Goal: Information Seeking & Learning: Learn about a topic

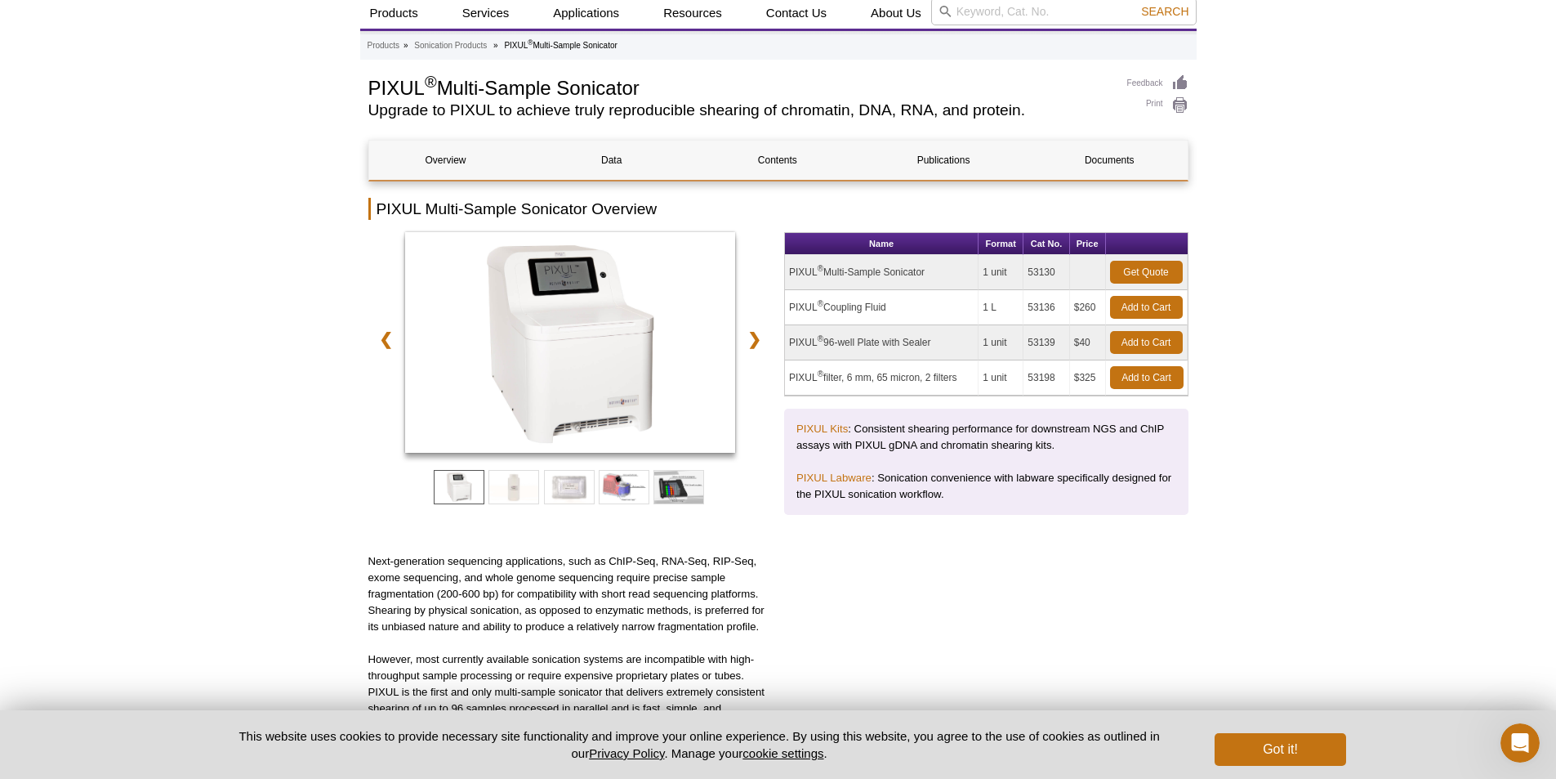
scroll to position [82, 0]
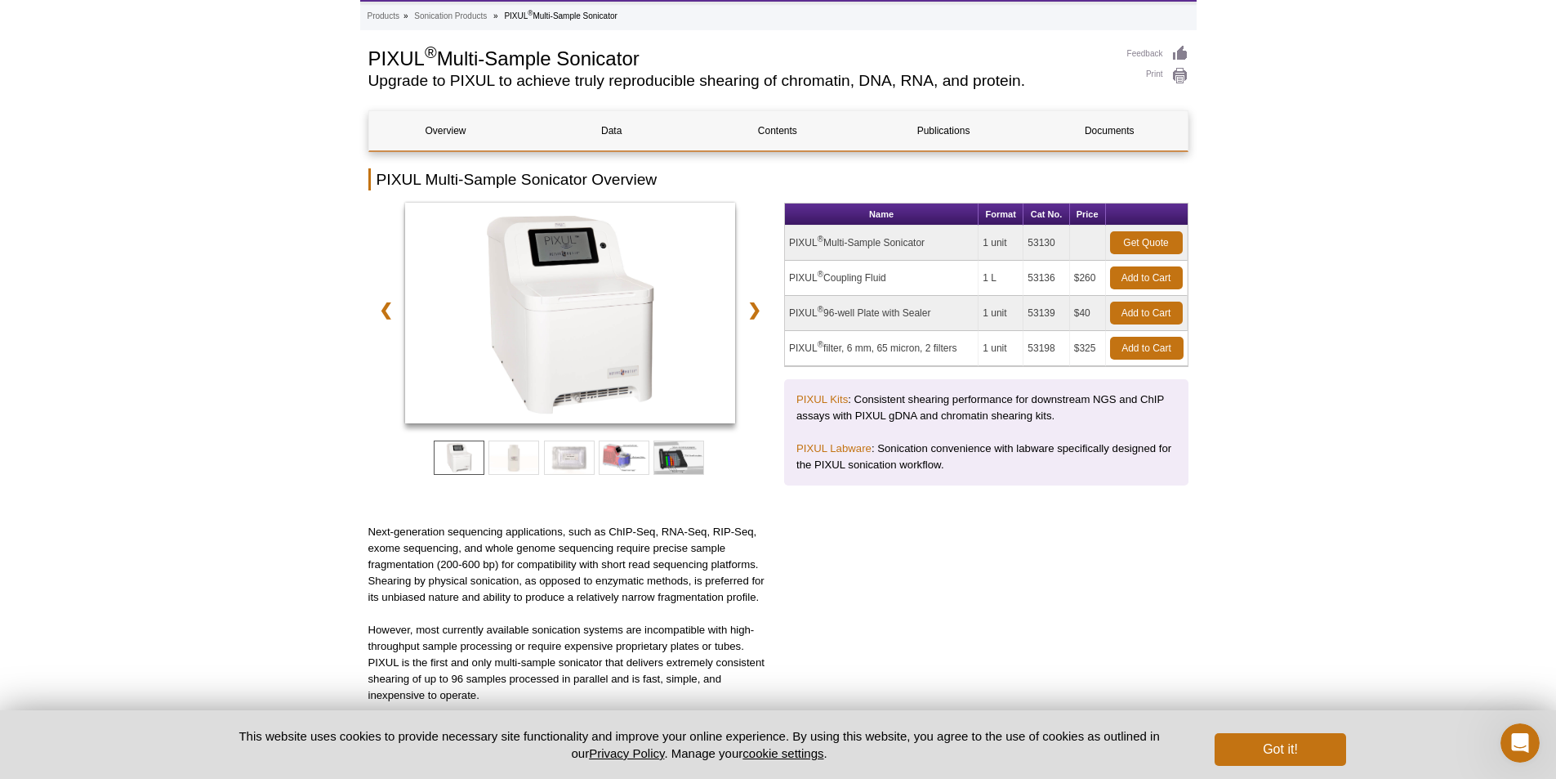
click at [859, 311] on td "PIXUL ® 96-well Plate with Sealer" at bounding box center [882, 313] width 194 height 35
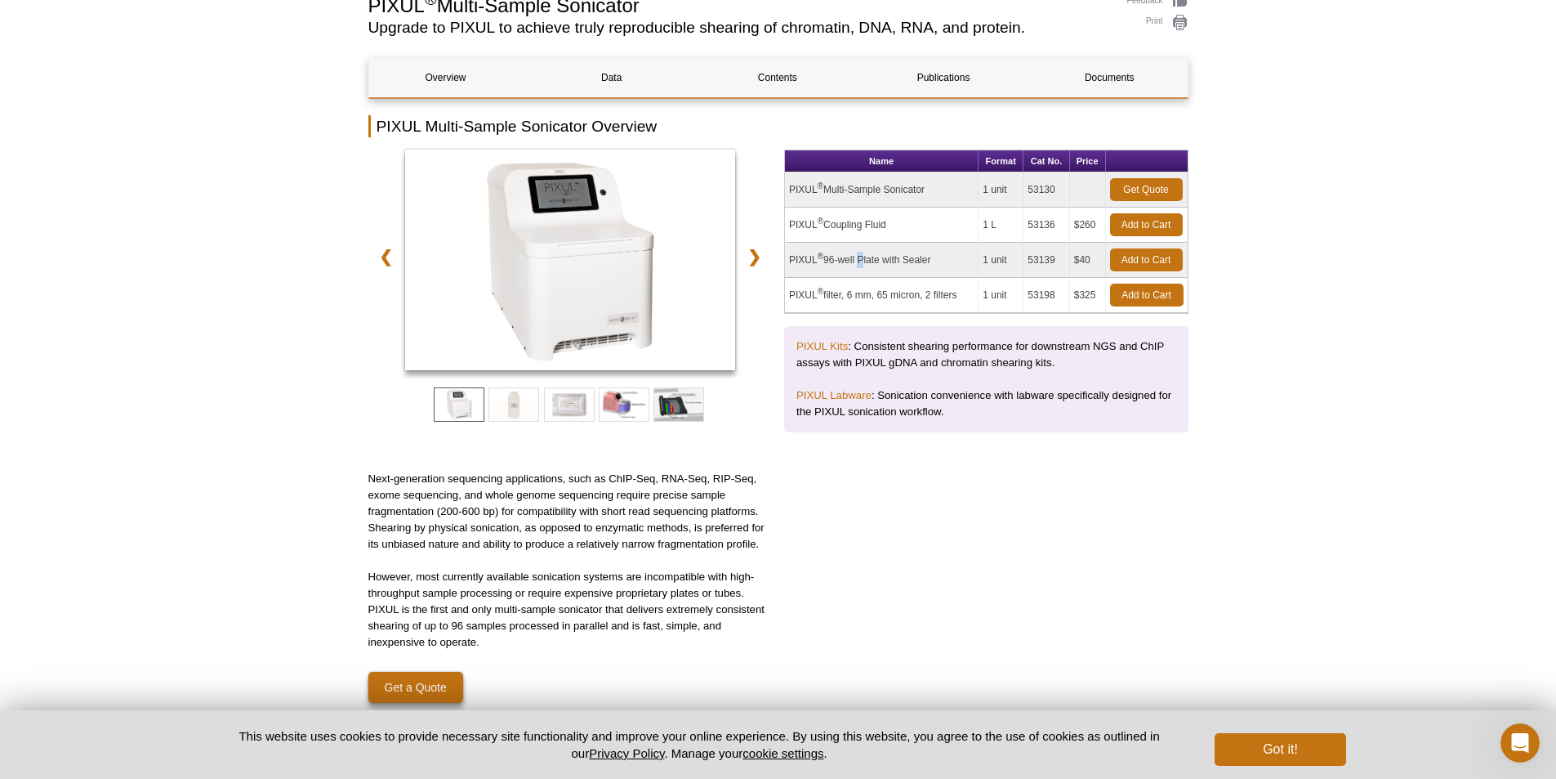
scroll to position [163, 0]
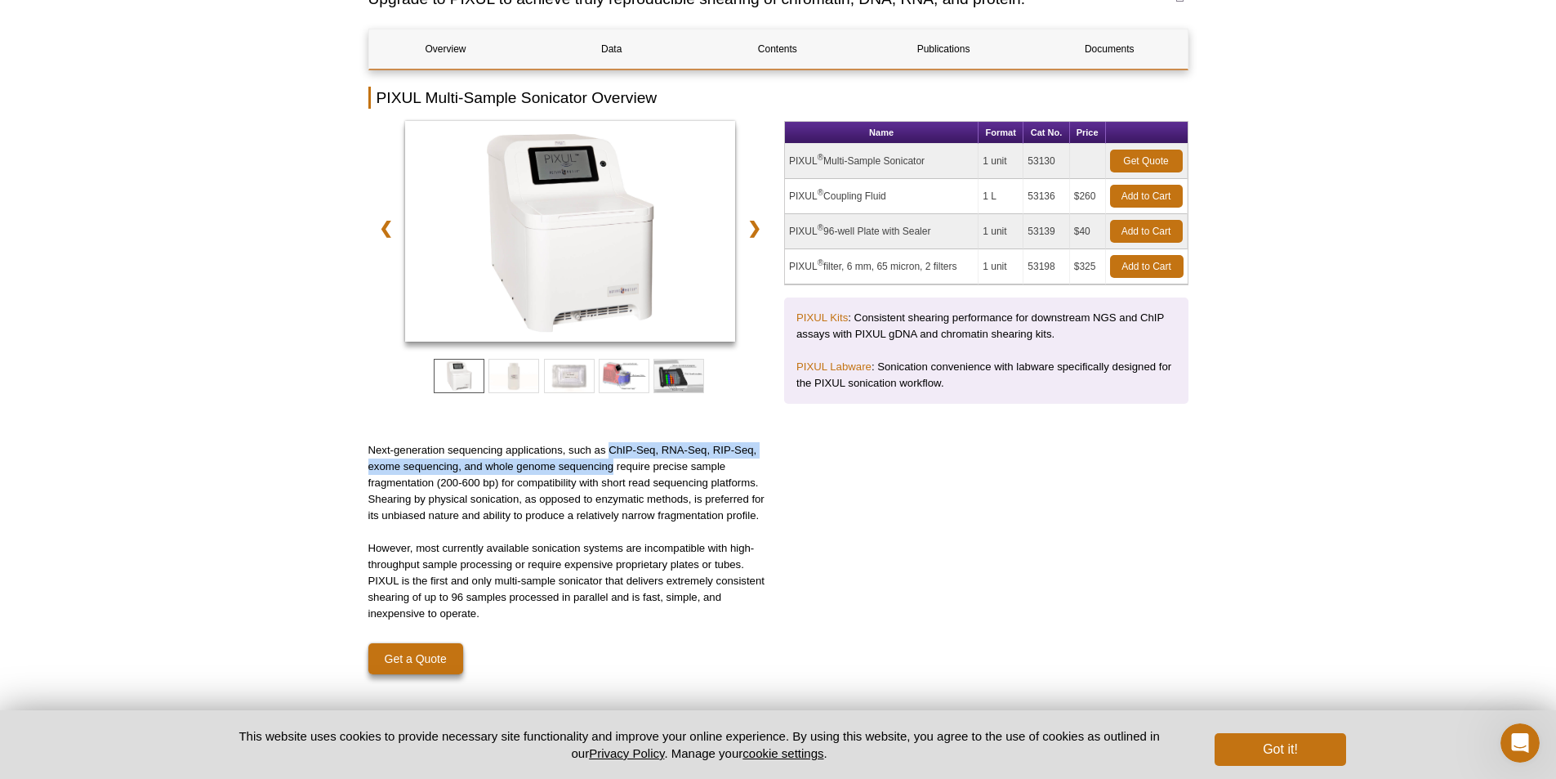
drag, startPoint x: 611, startPoint y: 463, endPoint x: 611, endPoint y: 476, distance: 13.1
click at [611, 476] on p "Next-generation sequencing applications, such as ChIP-Seq, RNA-Seq, RIP-Seq, ex…" at bounding box center [570, 483] width 404 height 82
click at [611, 480] on p "Next-generation sequencing applications, such as ChIP-Seq, RNA-Seq, RIP-Seq, ex…" at bounding box center [570, 483] width 404 height 82
click at [613, 488] on p "Next-generation sequencing applications, such as ChIP-Seq, RNA-Seq, RIP-Seq, ex…" at bounding box center [570, 483] width 404 height 82
click at [621, 505] on p "Next-generation sequencing applications, such as ChIP-Seq, RNA-Seq, RIP-Seq, ex…" at bounding box center [570, 483] width 404 height 82
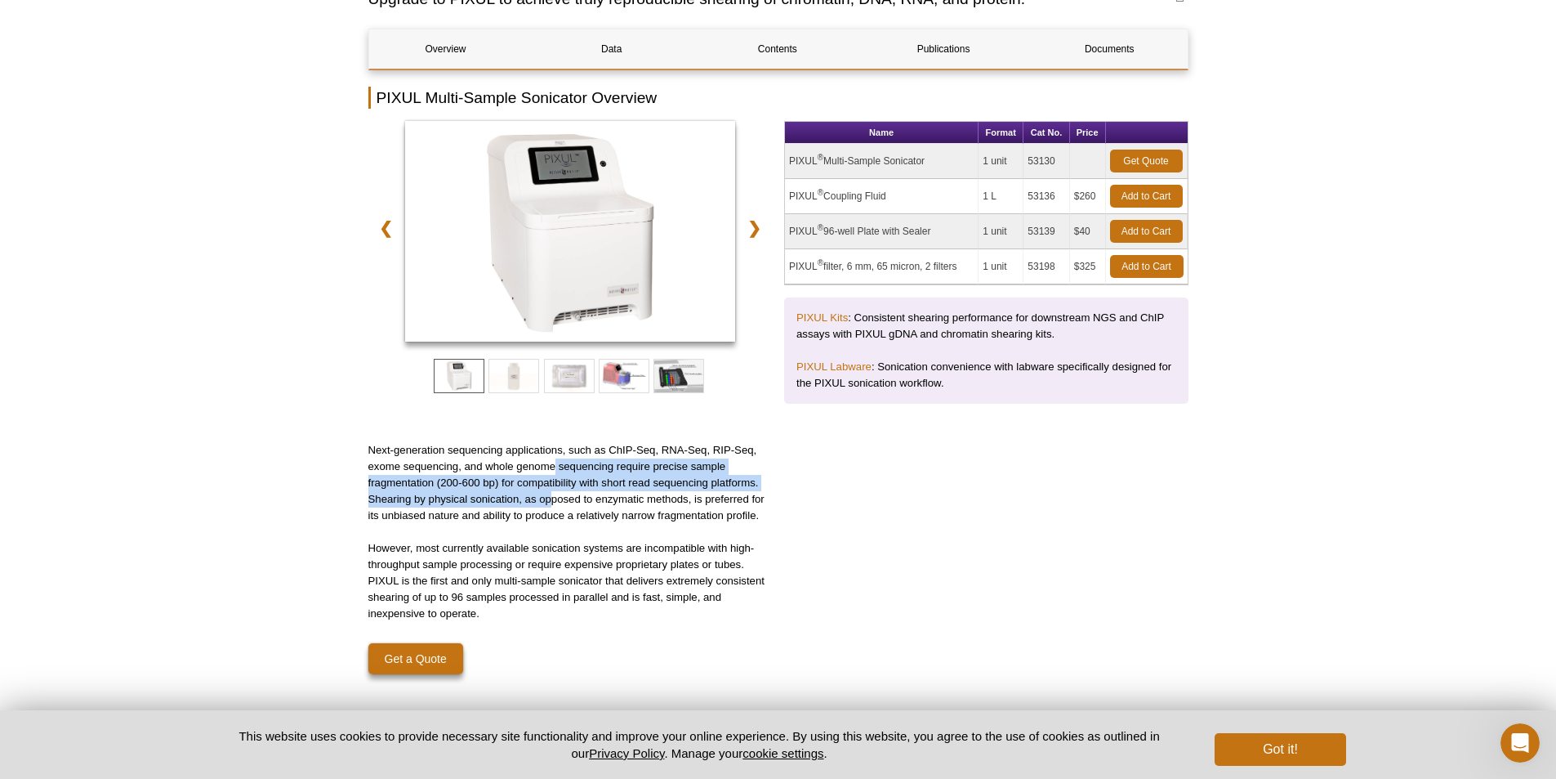
drag, startPoint x: 553, startPoint y: 467, endPoint x: 554, endPoint y: 496, distance: 28.6
click at [554, 496] on p "Next-generation sequencing applications, such as ChIP-Seq, RNA-Seq, RIP-Seq, ex…" at bounding box center [570, 483] width 404 height 82
click at [554, 497] on p "Next-generation sequencing applications, such as ChIP-Seq, RNA-Seq, RIP-Seq, ex…" at bounding box center [570, 483] width 404 height 82
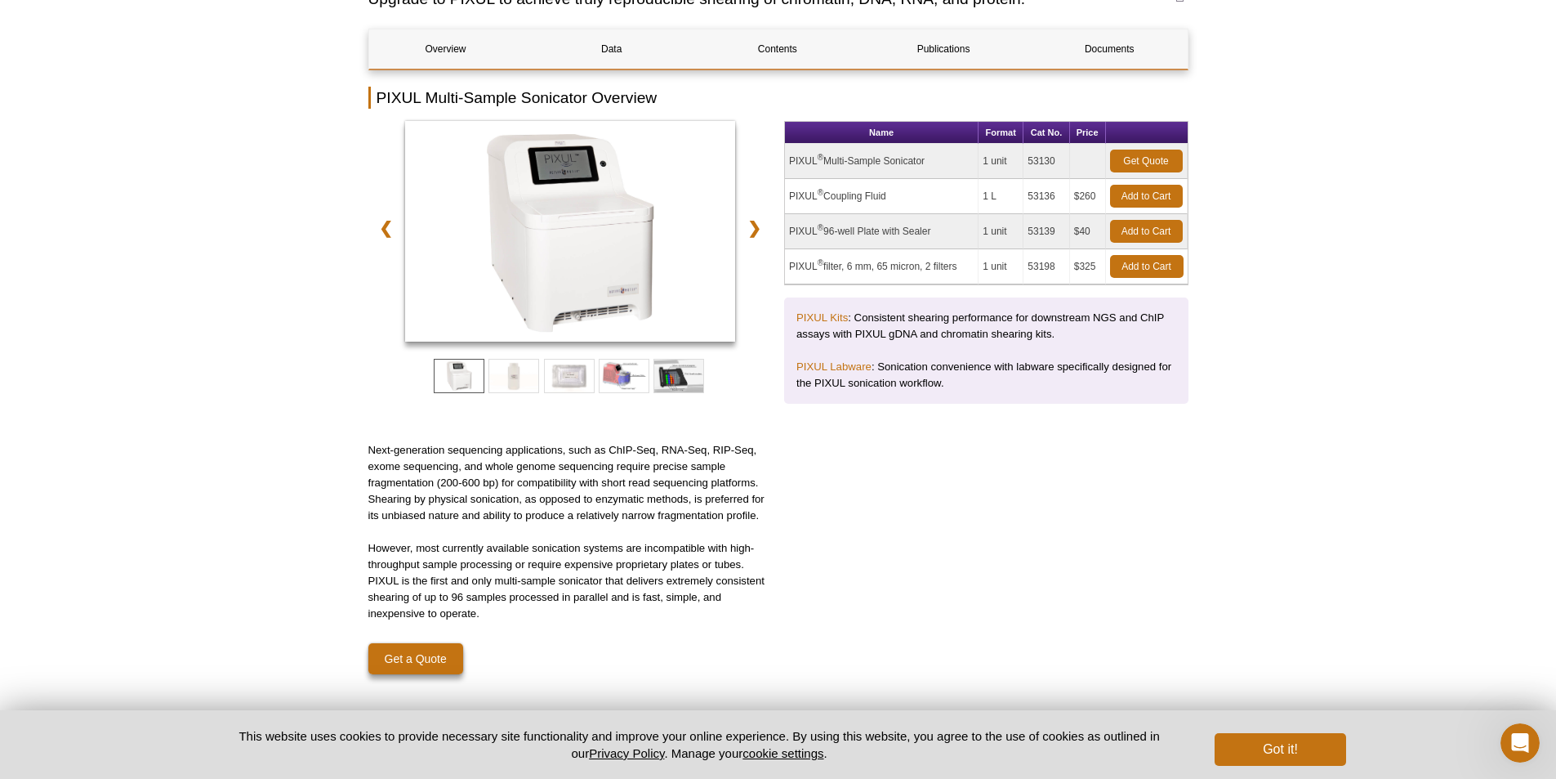
click at [567, 530] on div "Next-generation sequencing applications, such as ChIP-Seq, RNA-Seq, RIP-Seq, ex…" at bounding box center [570, 569] width 404 height 254
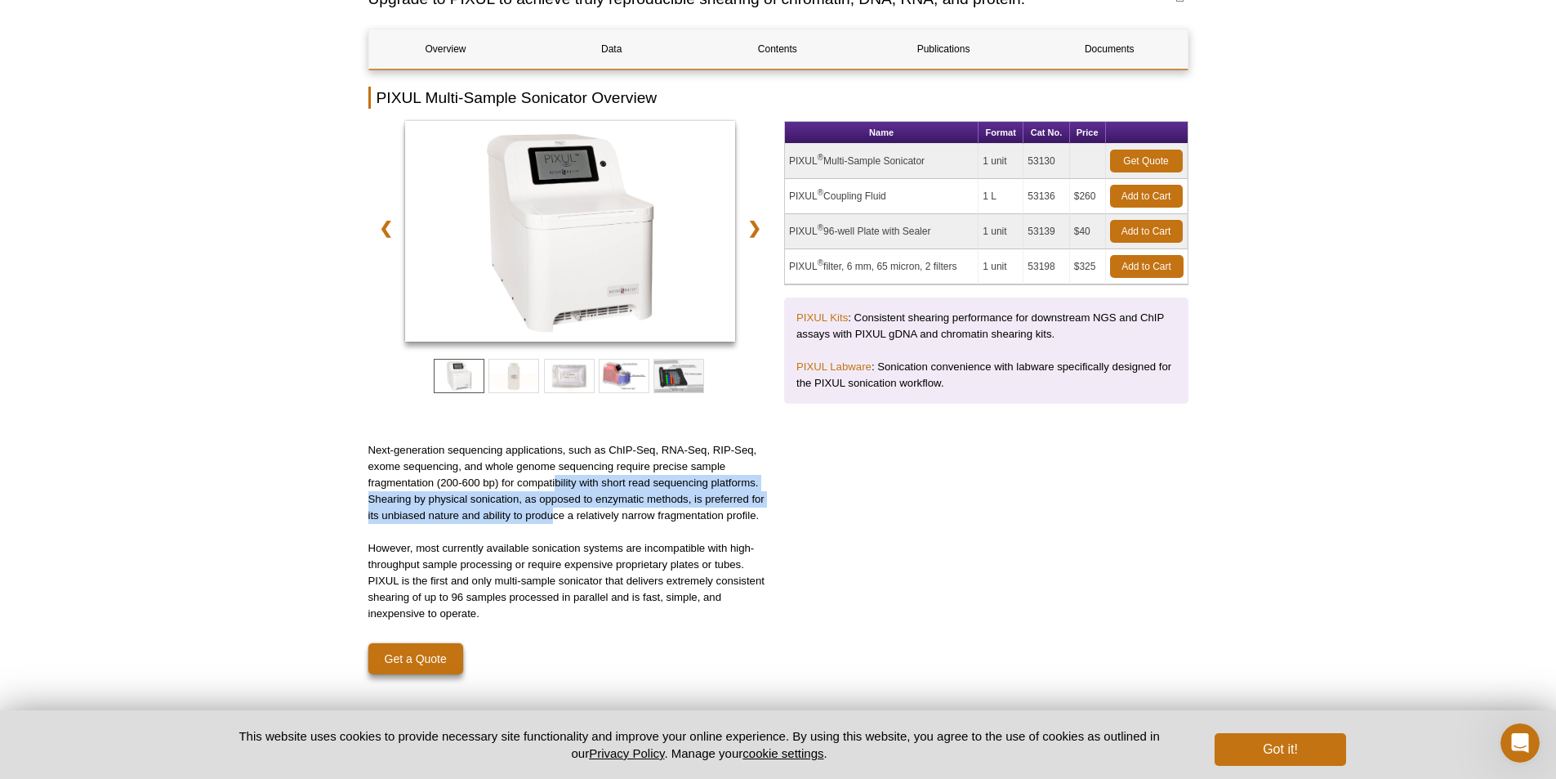
drag, startPoint x: 554, startPoint y: 489, endPoint x: 554, endPoint y: 510, distance: 20.4
click at [554, 510] on p "Next-generation sequencing applications, such as ChIP-Seq, RNA-Seq, RIP-Seq, ex…" at bounding box center [570, 483] width 404 height 82
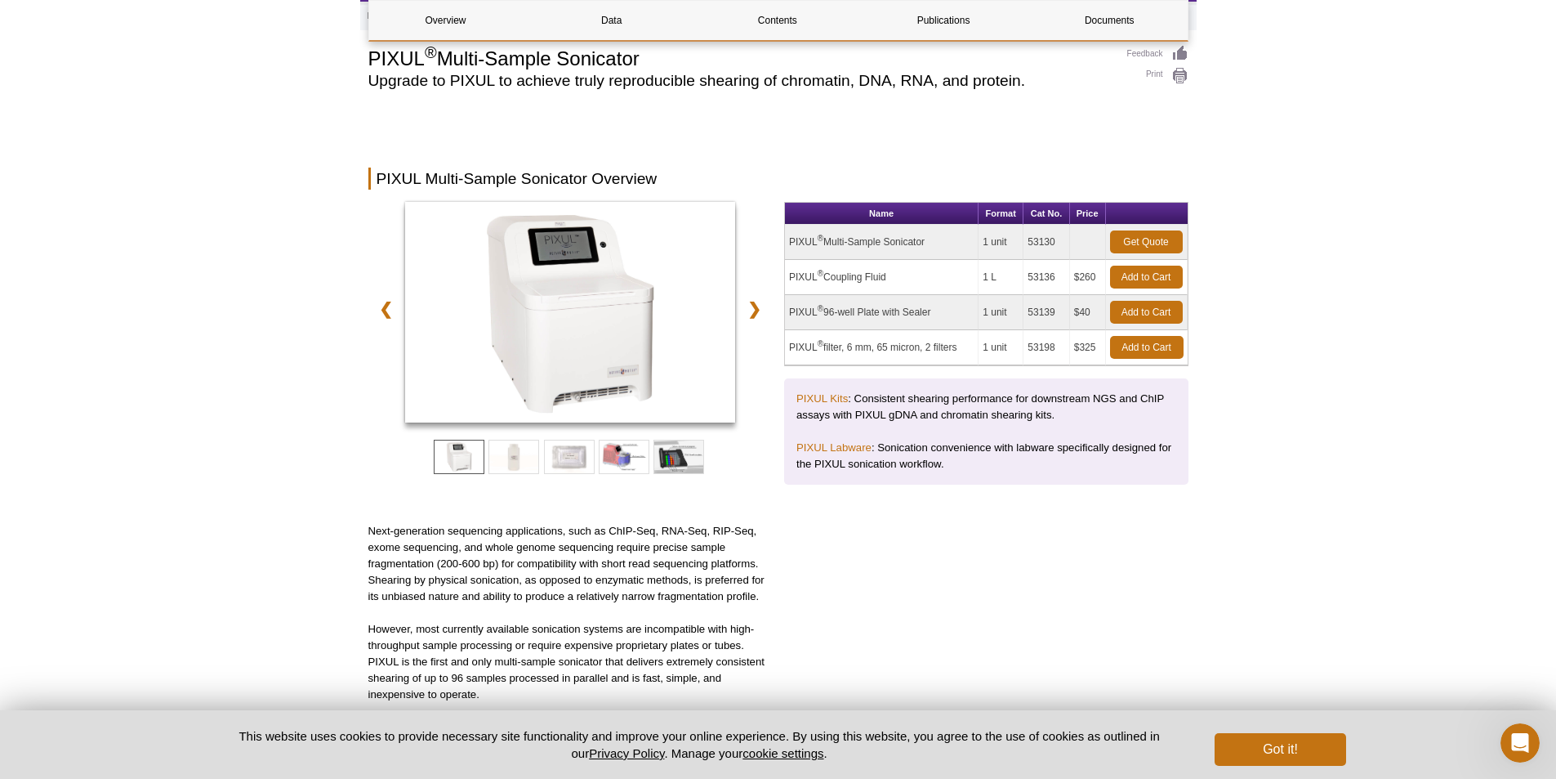
scroll to position [0, 0]
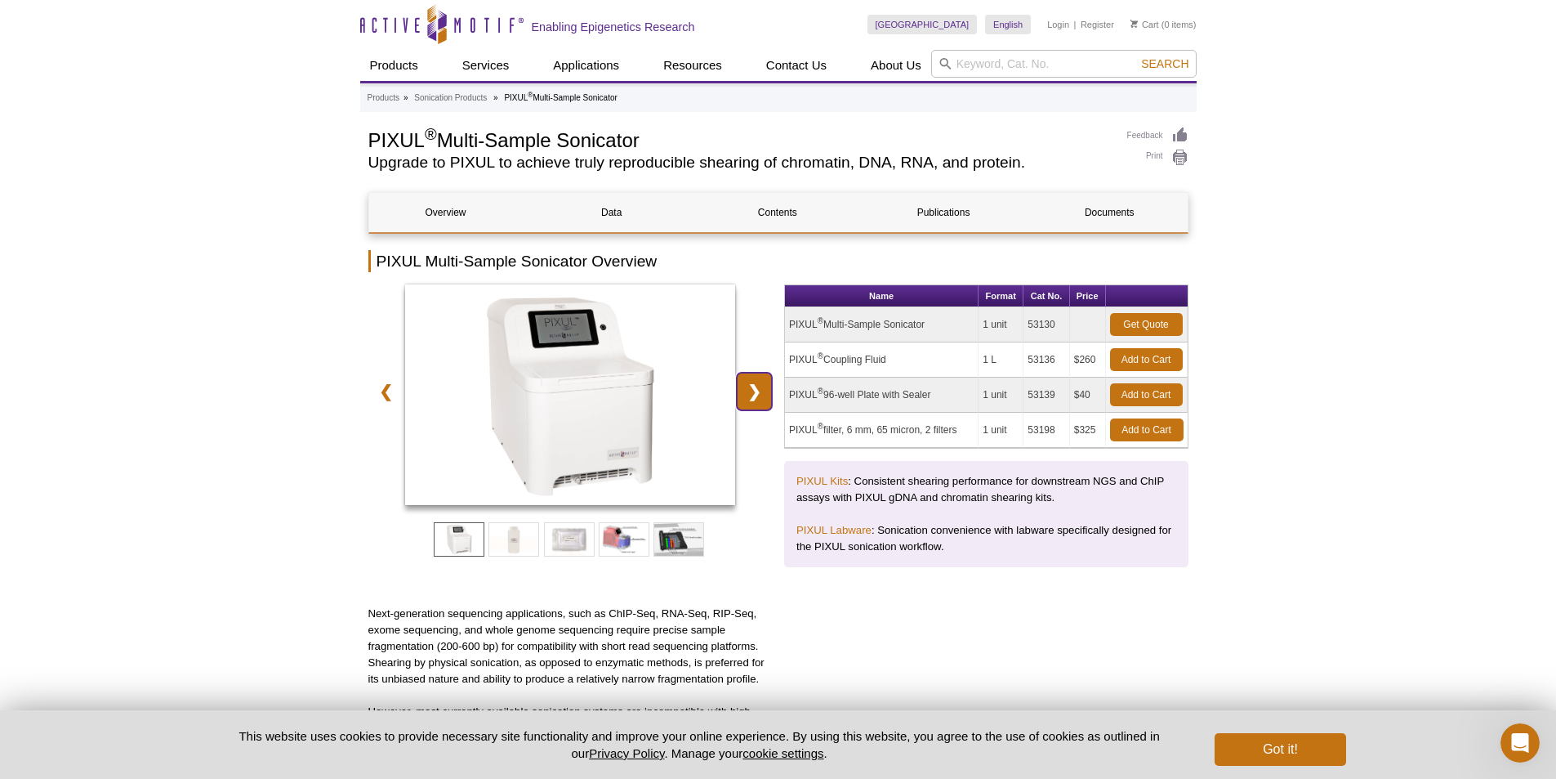
click at [762, 395] on link "❯" at bounding box center [754, 392] width 35 height 38
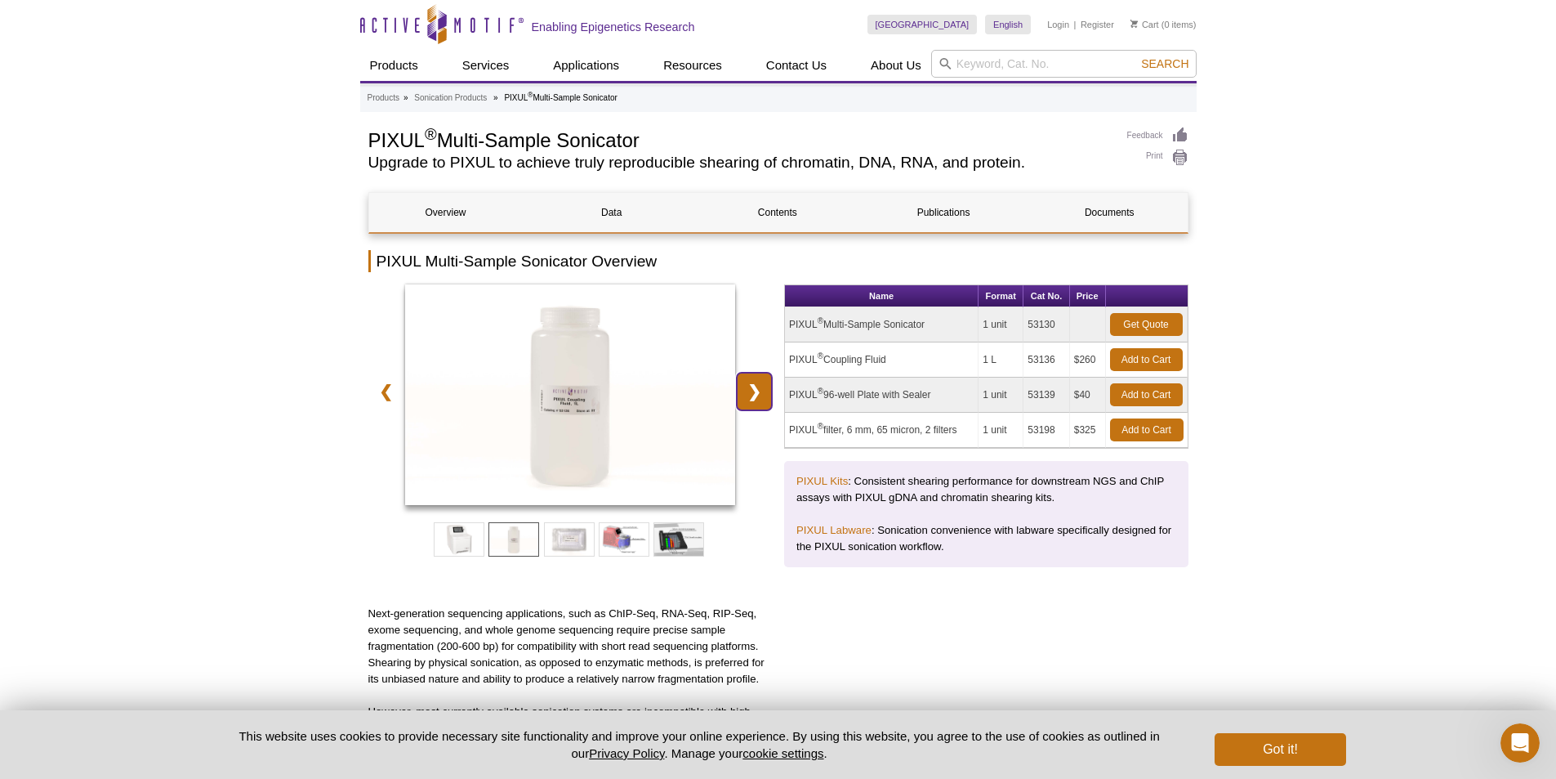
click at [762, 395] on link "❯" at bounding box center [754, 392] width 35 height 38
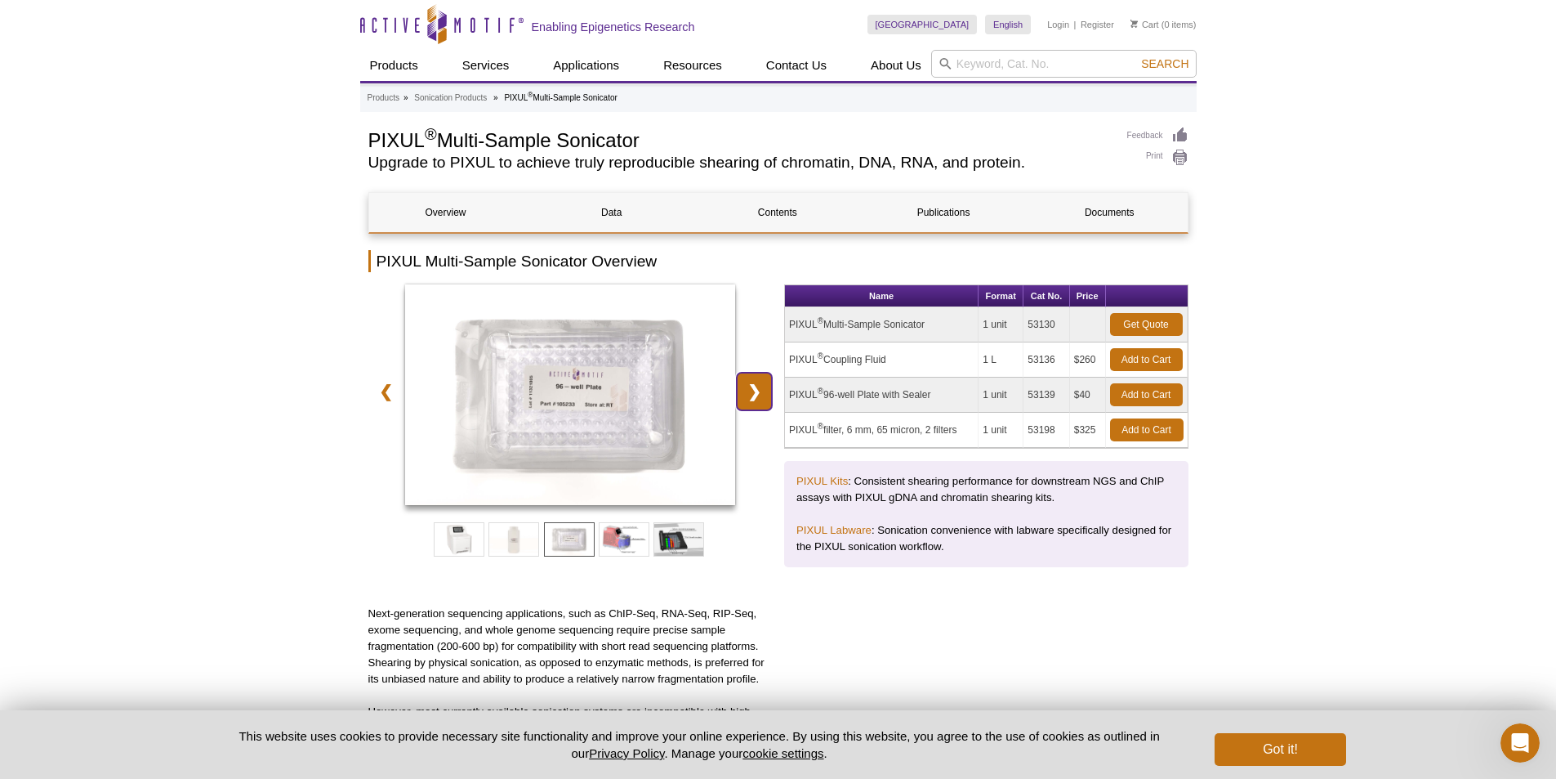
click at [762, 395] on link "❯" at bounding box center [754, 392] width 35 height 38
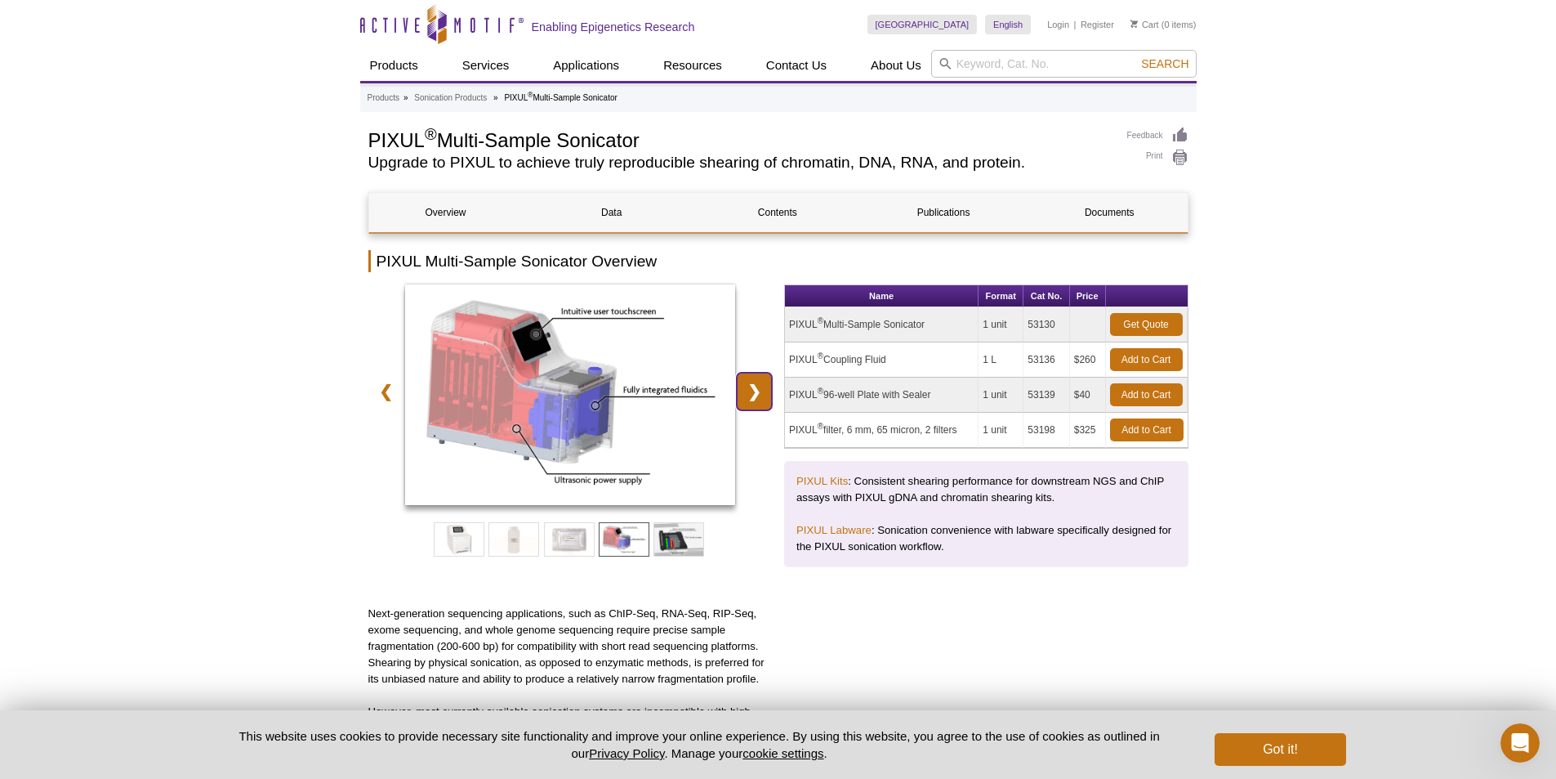
click at [761, 399] on link "❯" at bounding box center [754, 392] width 35 height 38
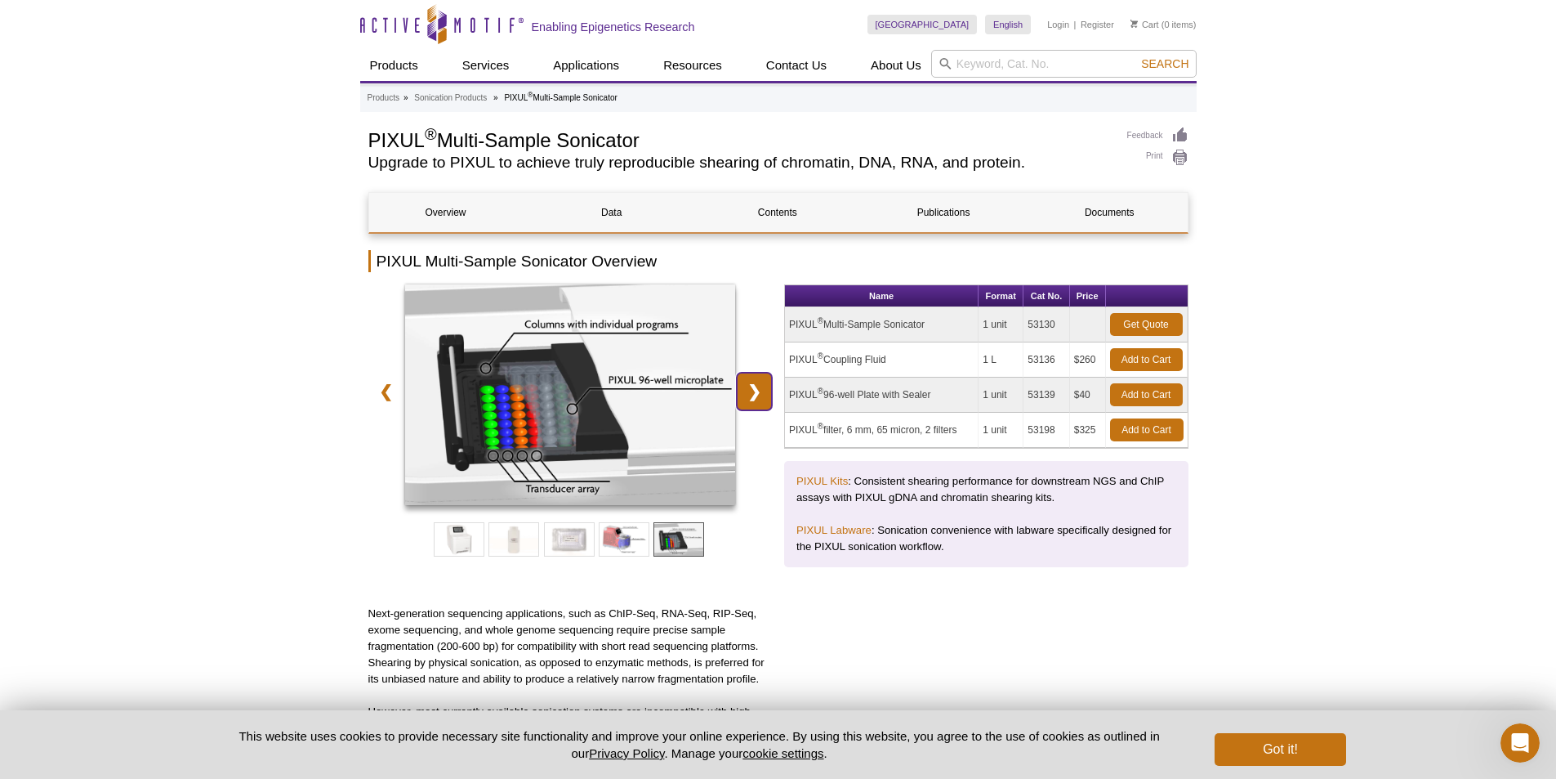
click at [759, 399] on link "❯" at bounding box center [754, 392] width 35 height 38
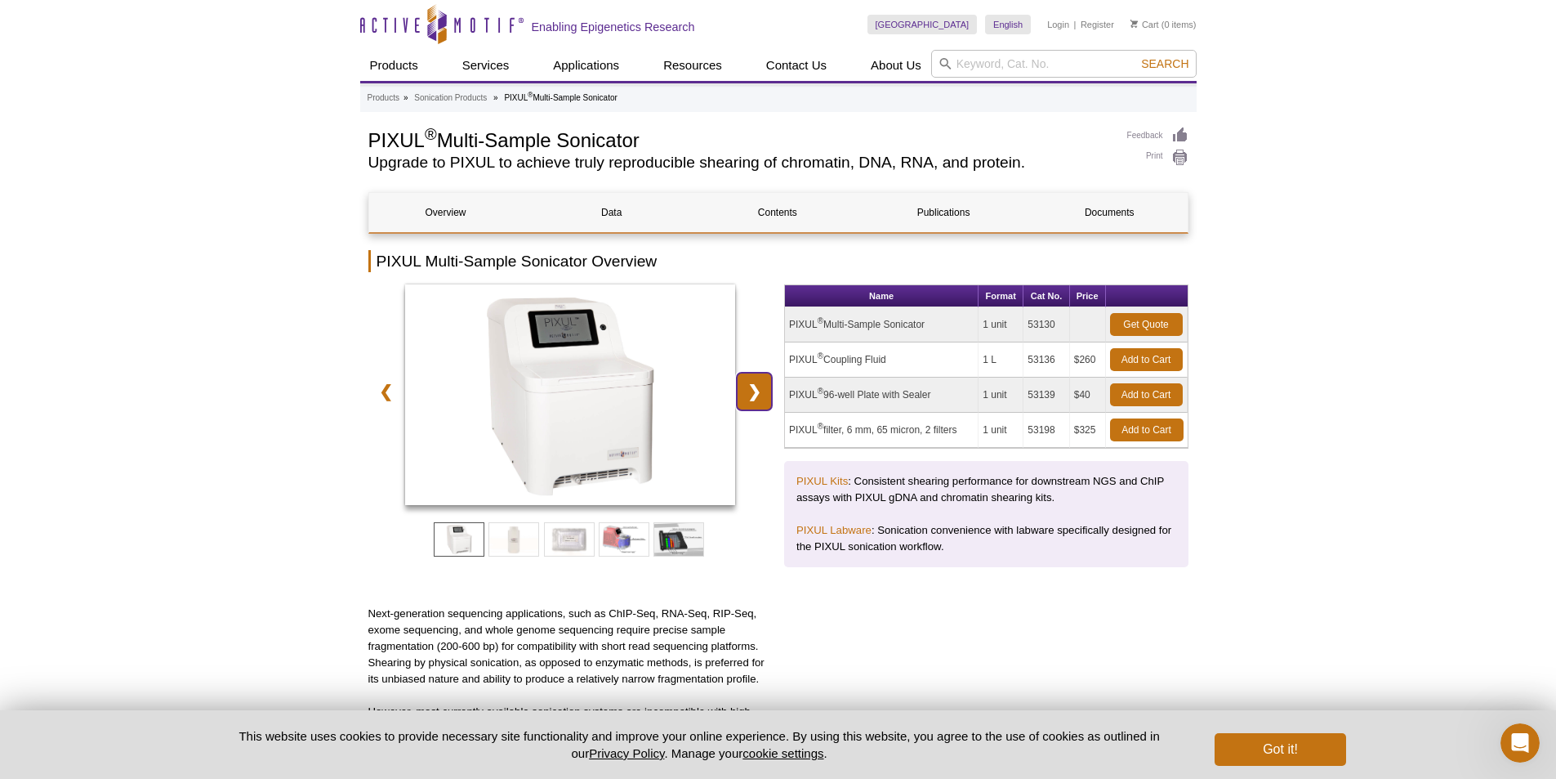
click at [759, 399] on link "❯" at bounding box center [754, 392] width 35 height 38
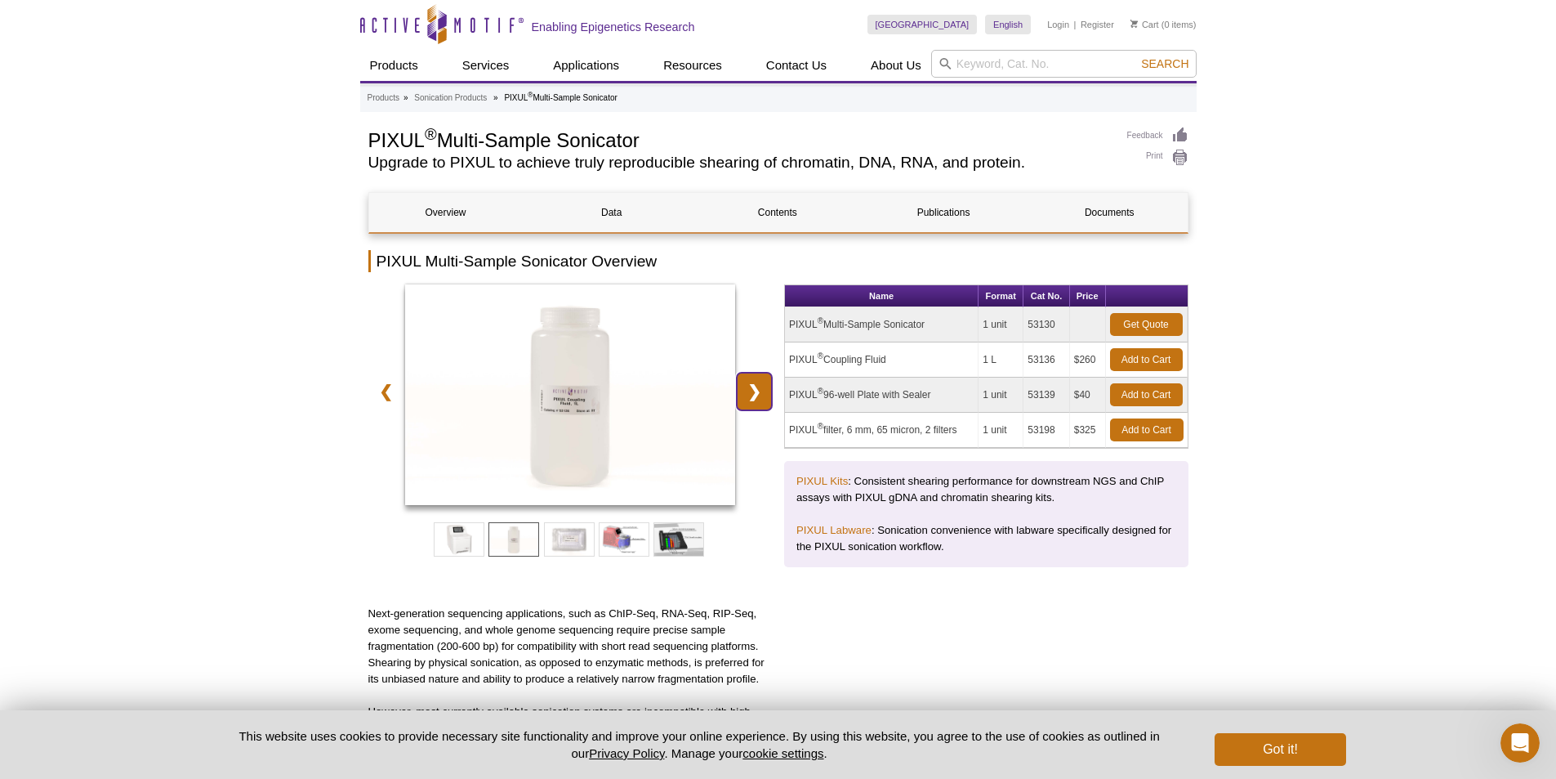
click at [759, 399] on link "❯" at bounding box center [754, 392] width 35 height 38
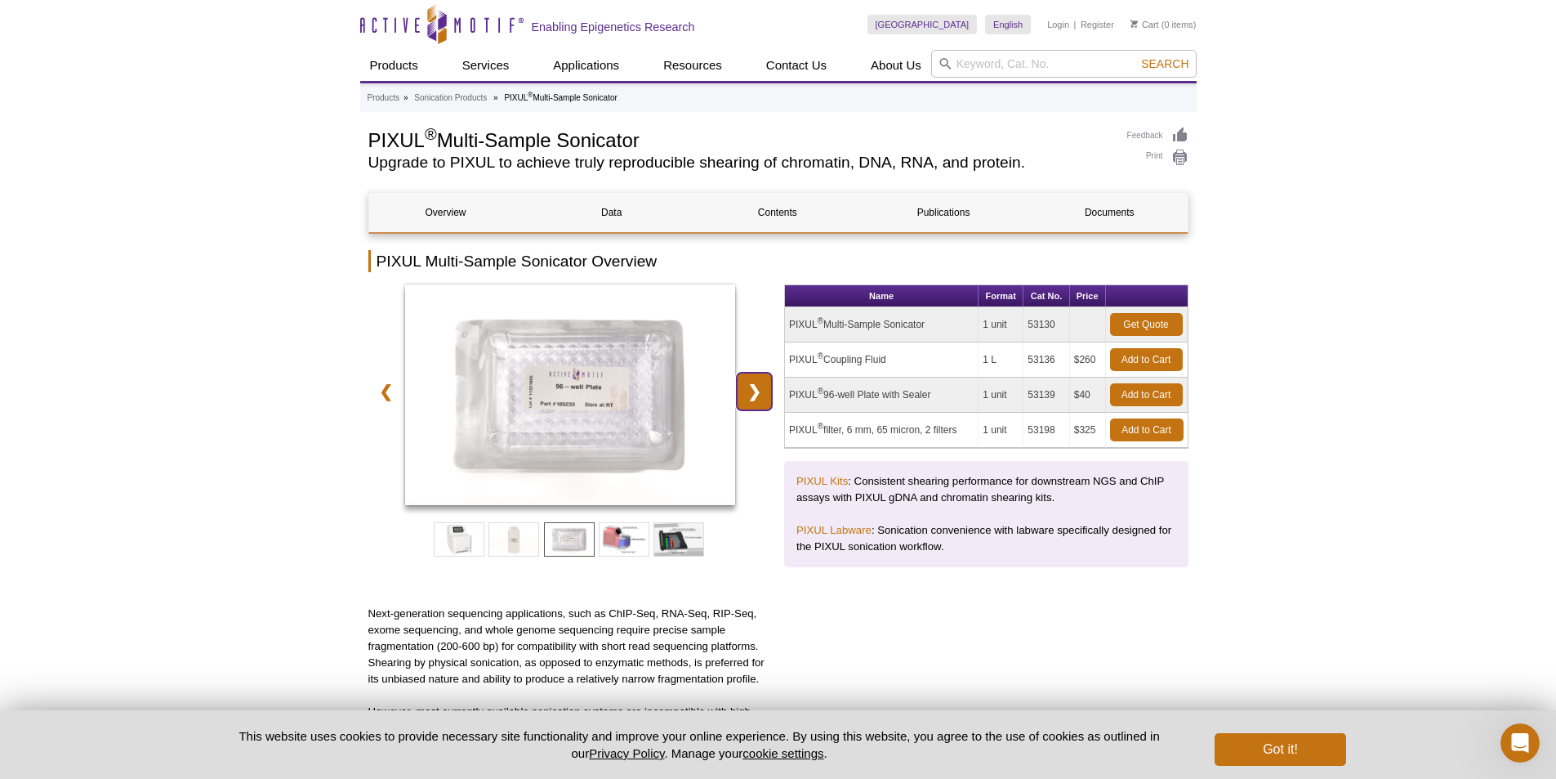
click at [759, 399] on link "❯" at bounding box center [754, 392] width 35 height 38
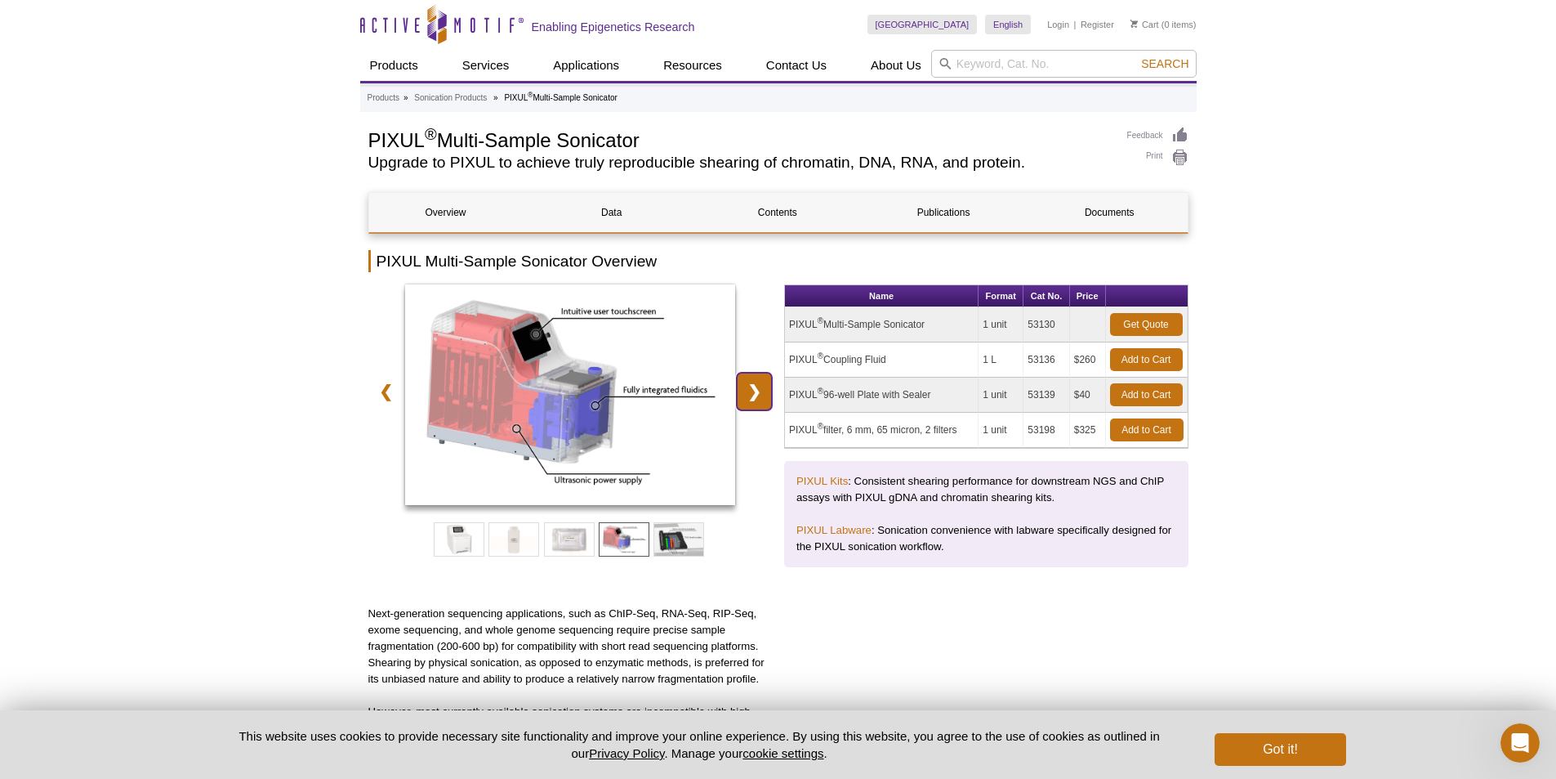
scroll to position [327, 0]
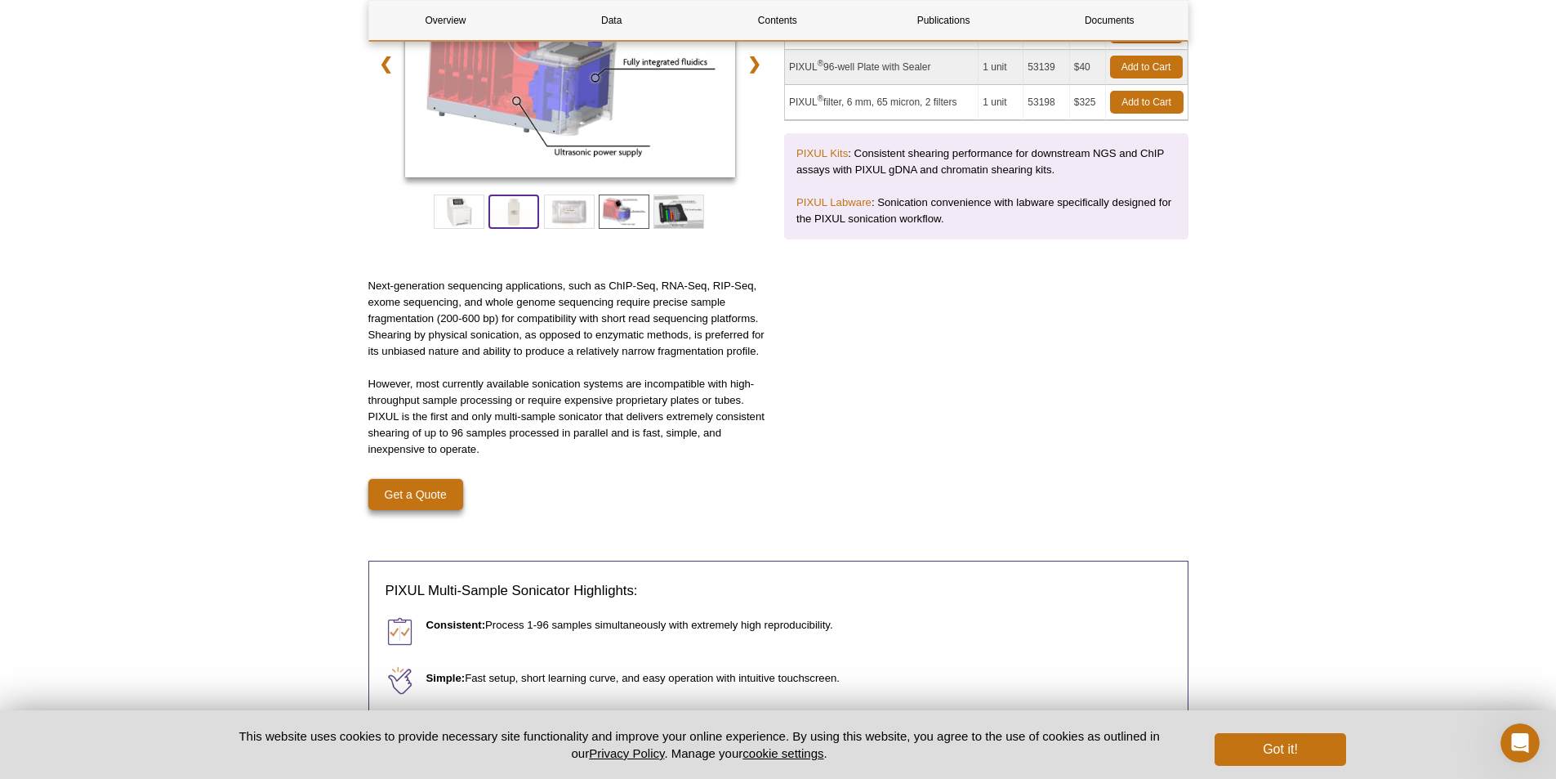
click at [538, 212] on span at bounding box center [514, 211] width 51 height 34
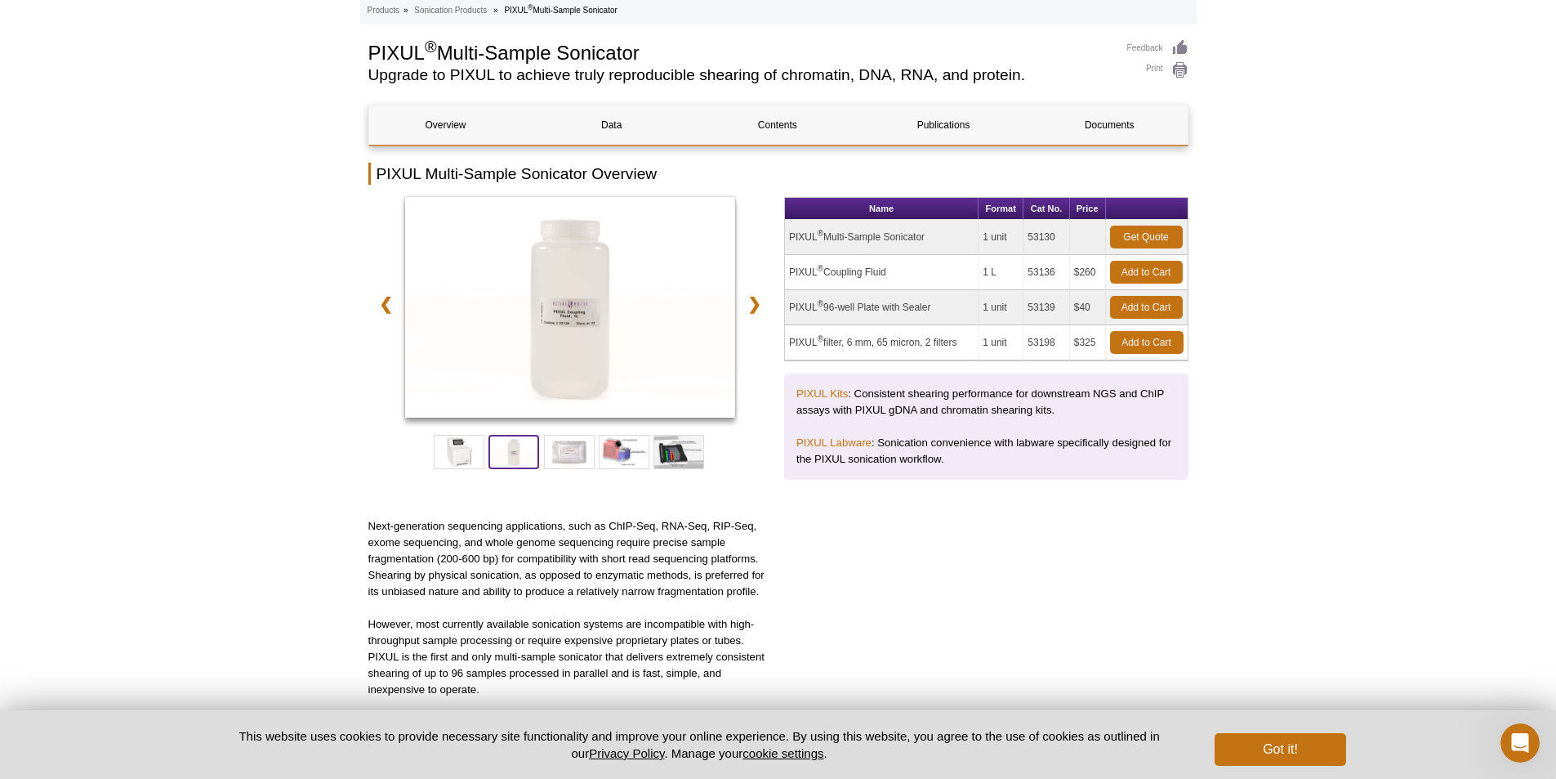
scroll to position [0, 0]
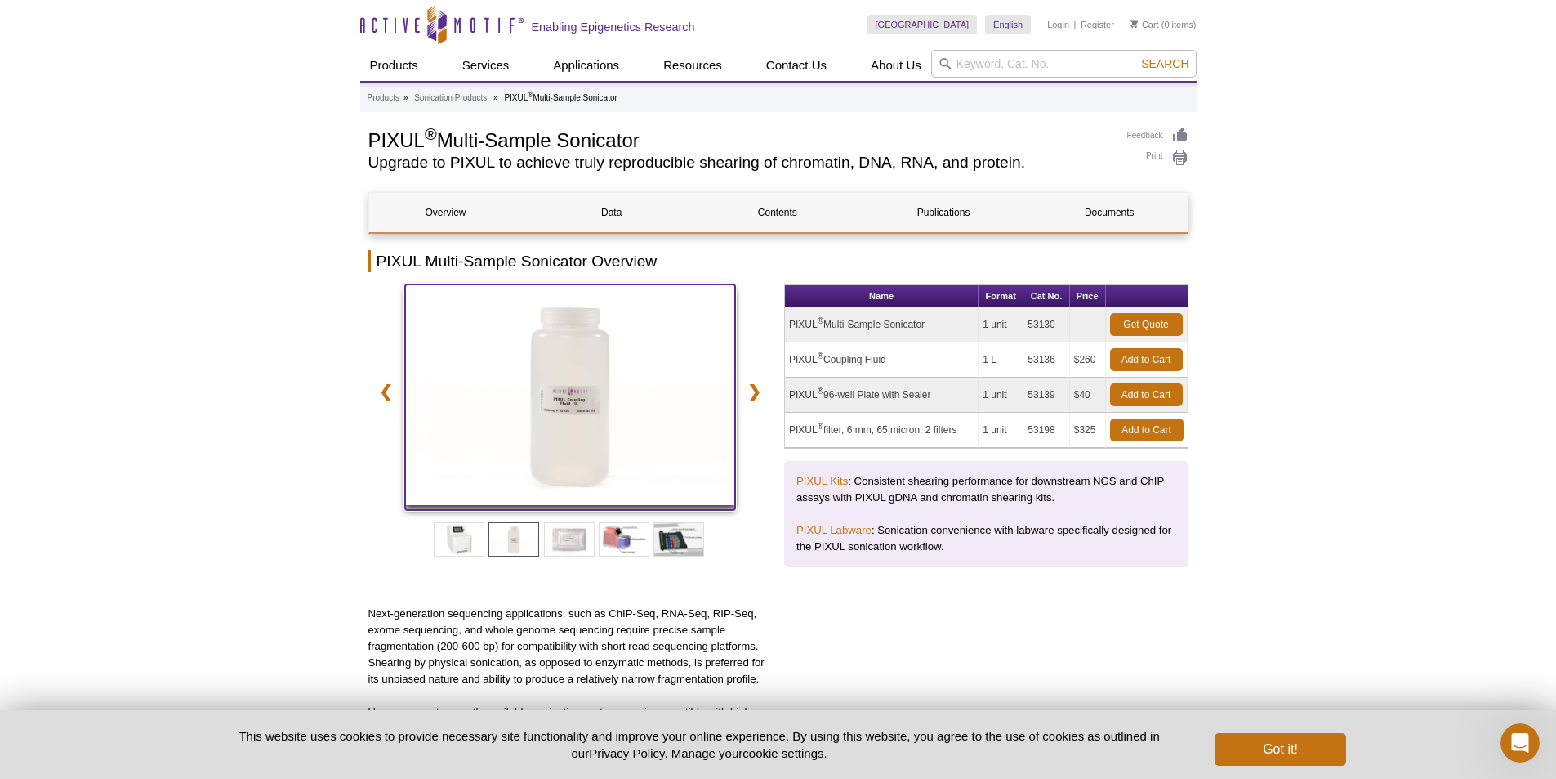
click at [588, 417] on img at bounding box center [570, 394] width 331 height 221
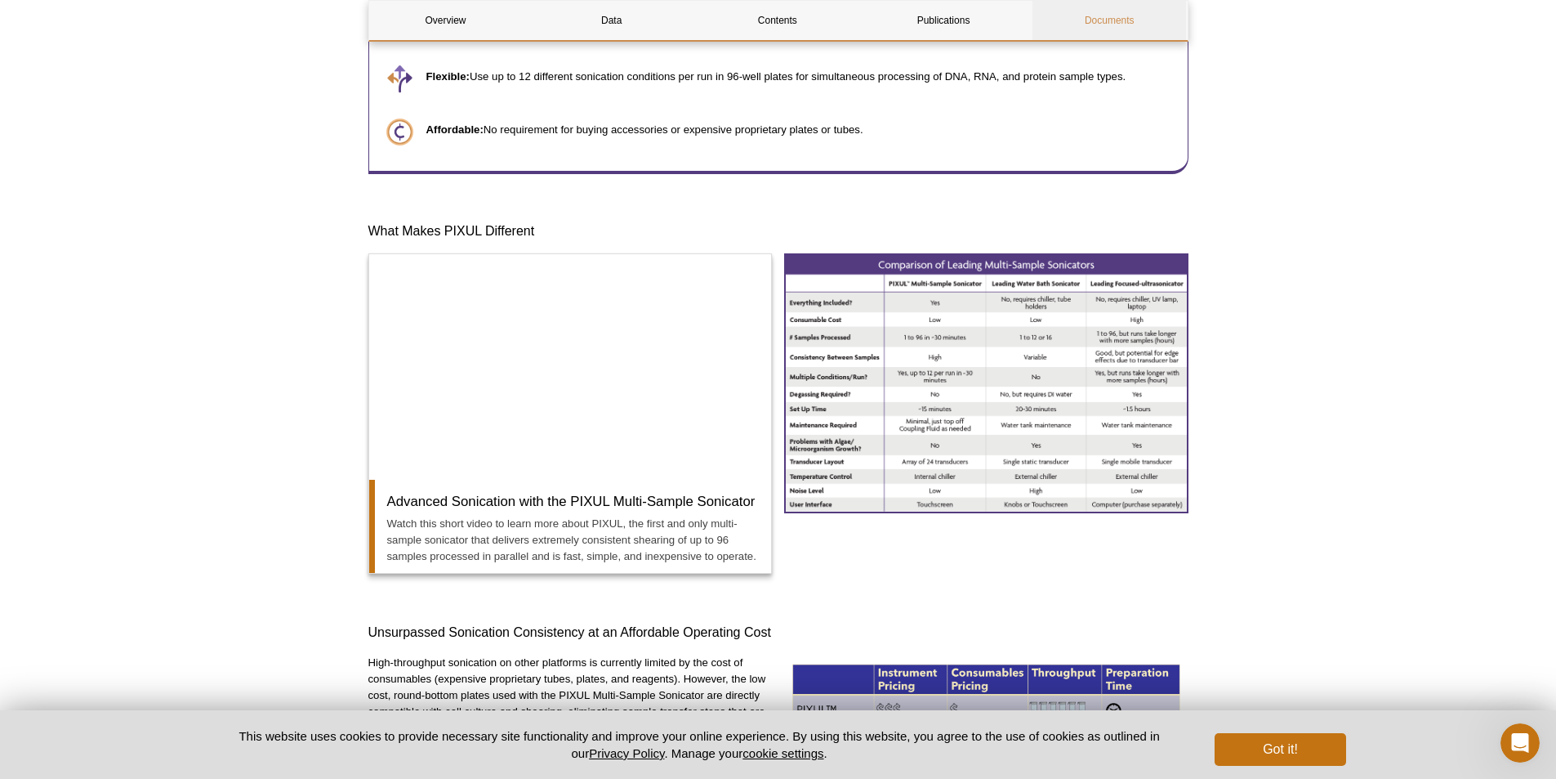
scroll to position [1062, 0]
